Goal: Task Accomplishment & Management: Complete application form

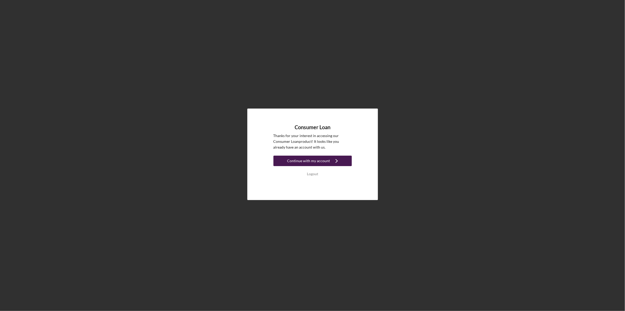
click at [309, 159] on div "Continue with my account" at bounding box center [308, 160] width 43 height 10
